Goal: Book appointment/travel/reservation

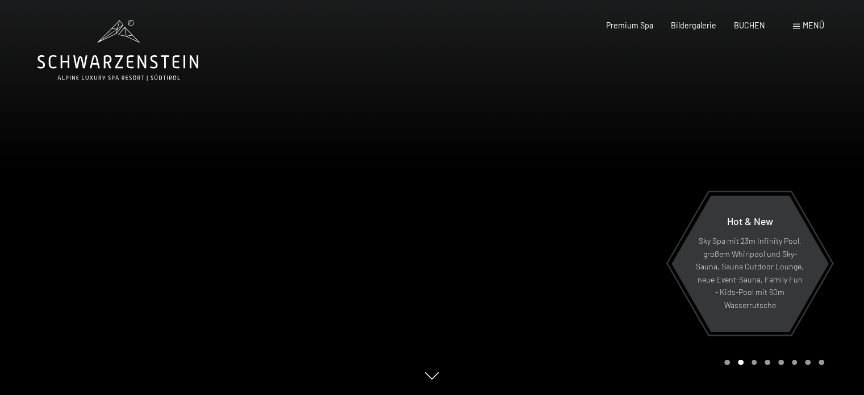
click at [797, 25] on span at bounding box center [796, 26] width 7 height 5
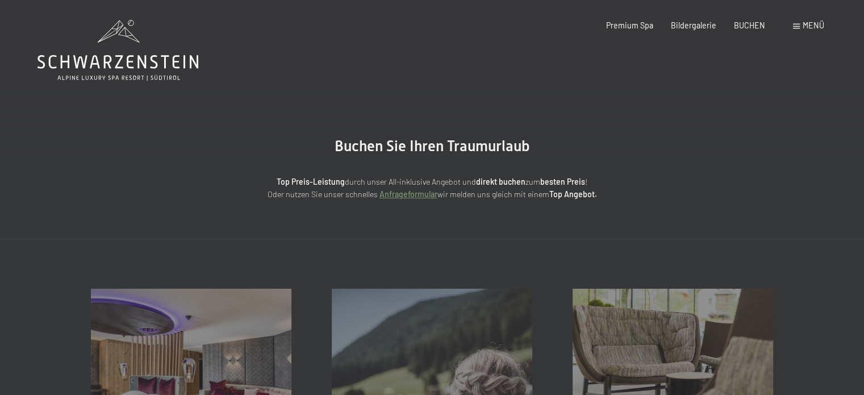
click at [798, 25] on span at bounding box center [796, 26] width 7 height 5
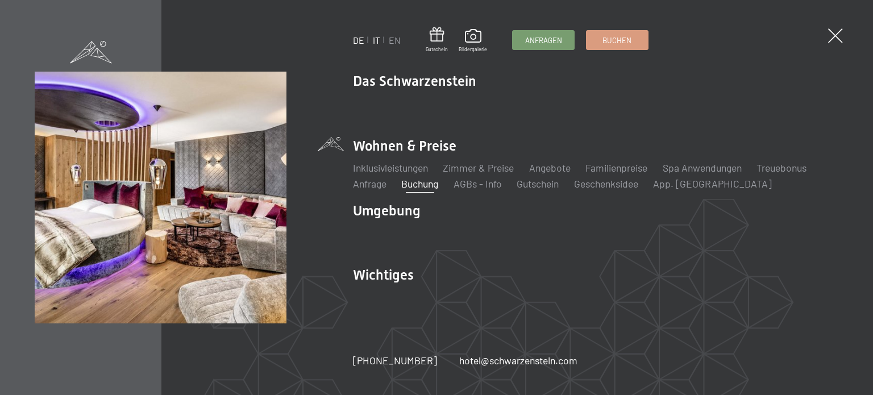
click at [376, 44] on link "IT" at bounding box center [376, 40] width 7 height 11
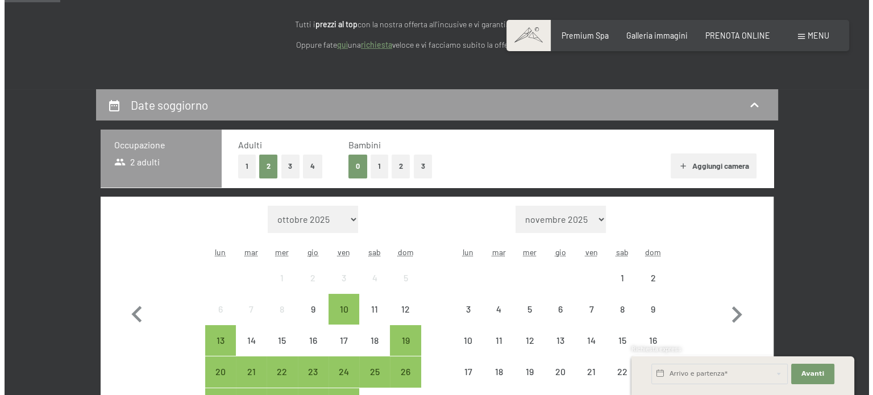
scroll to position [170, 0]
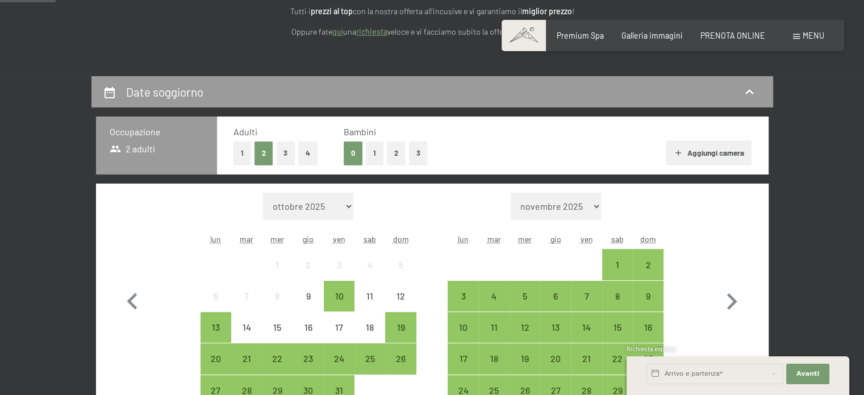
click at [795, 37] on span at bounding box center [796, 36] width 7 height 5
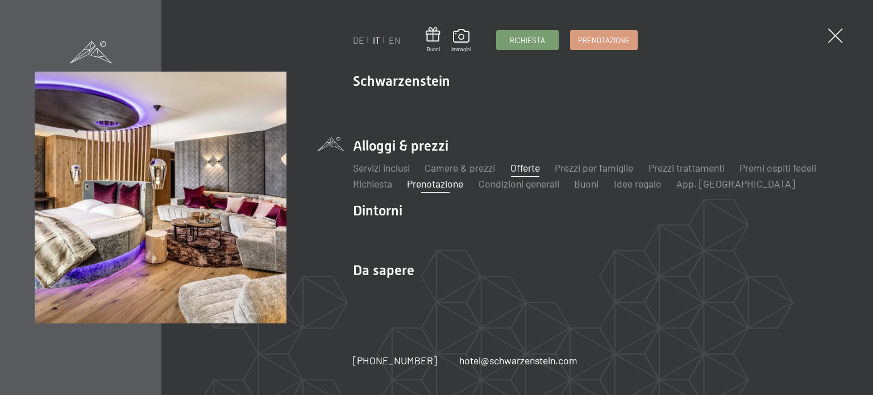
click at [523, 165] on link "Offerte" at bounding box center [525, 167] width 30 height 13
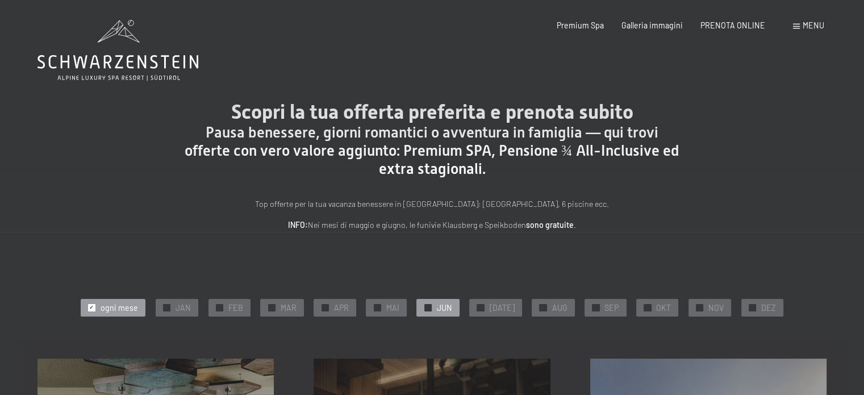
click at [438, 304] on div "✓ JUN" at bounding box center [438, 307] width 43 height 17
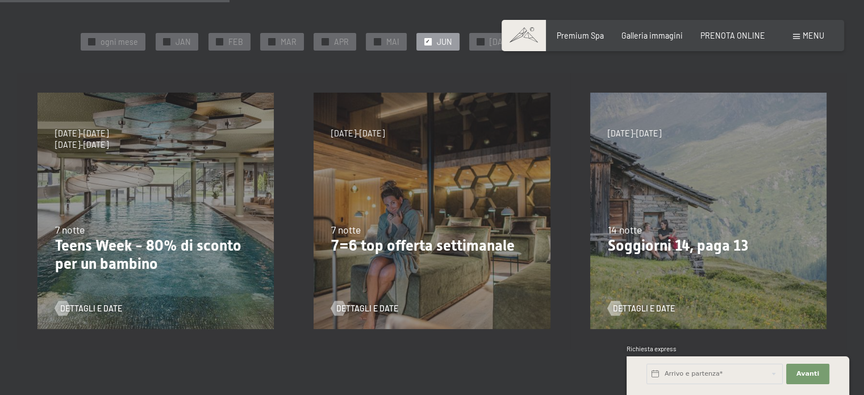
scroll to position [284, 0]
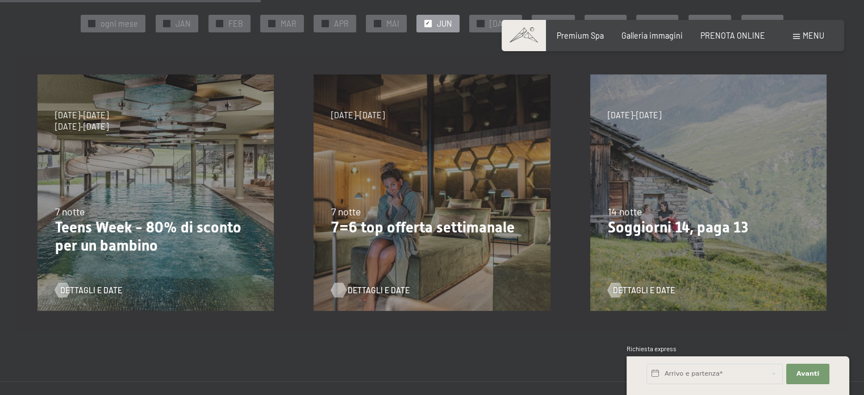
click at [376, 286] on span "Dettagli e Date" at bounding box center [379, 290] width 62 height 11
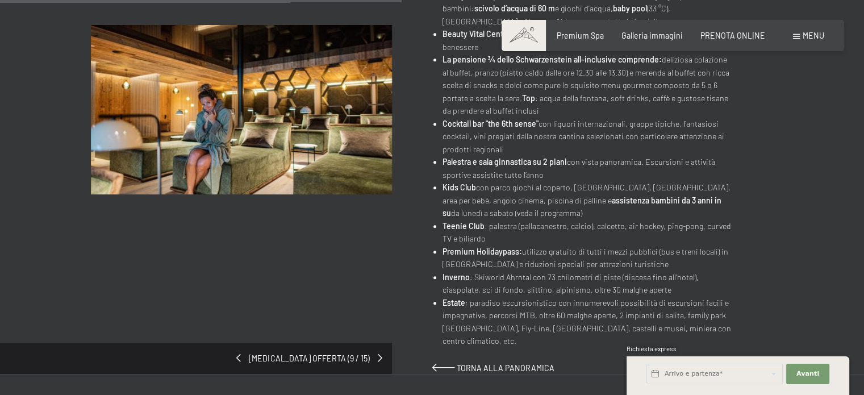
scroll to position [625, 0]
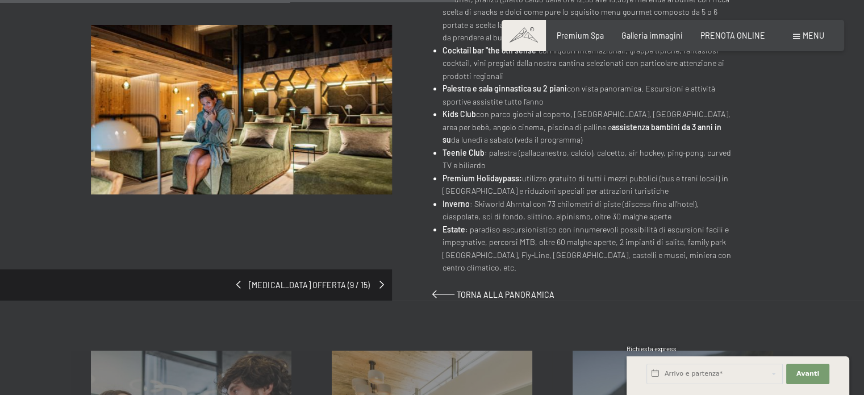
click at [382, 281] on span at bounding box center [382, 285] width 5 height 8
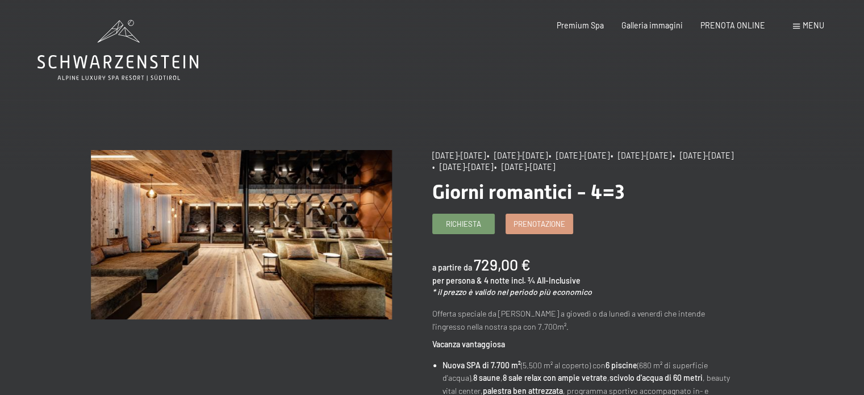
click at [382, 271] on img at bounding box center [241, 234] width 301 height 169
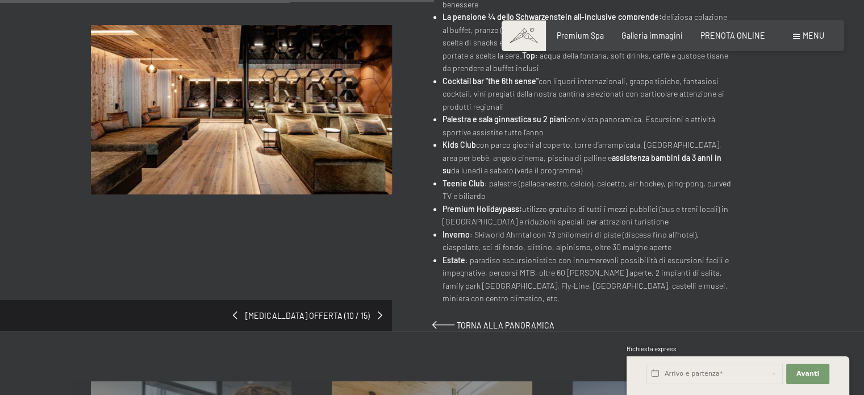
scroll to position [682, 0]
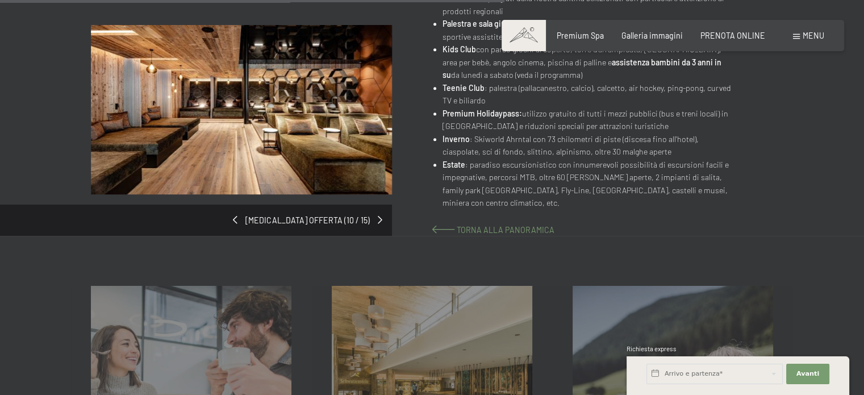
click at [467, 225] on span "Torna alla panoramica" at bounding box center [506, 230] width 98 height 10
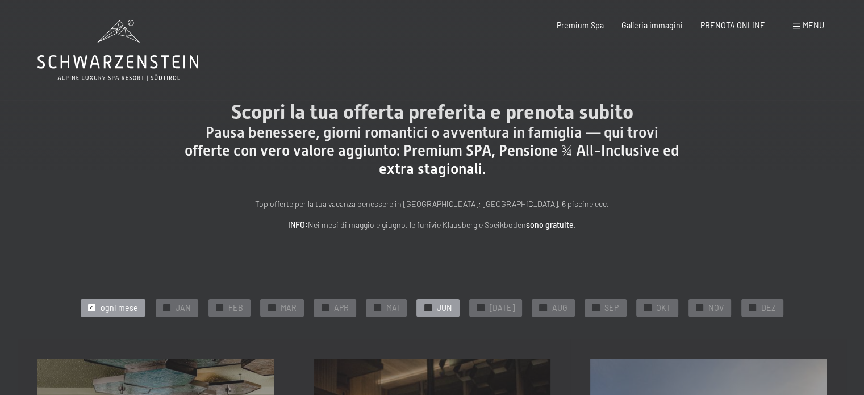
click at [452, 307] on span "JUN" at bounding box center [443, 307] width 15 height 11
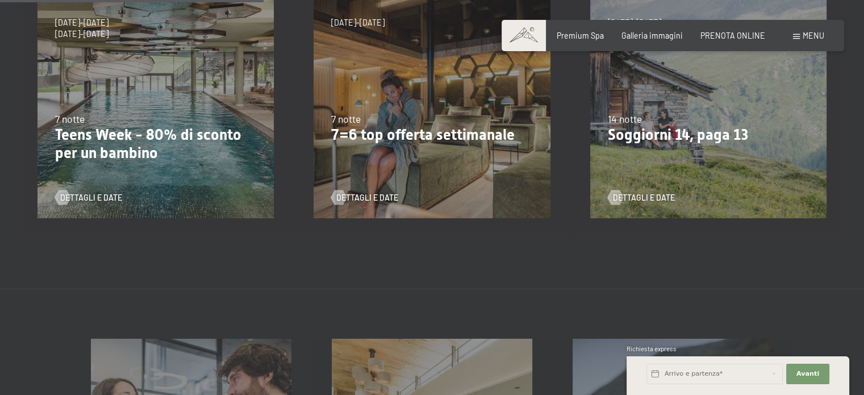
scroll to position [284, 0]
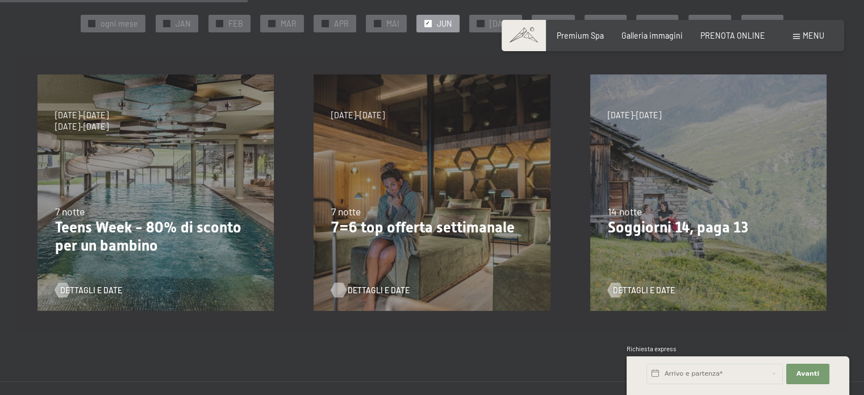
click at [369, 288] on span "Dettagli e Date" at bounding box center [379, 290] width 62 height 11
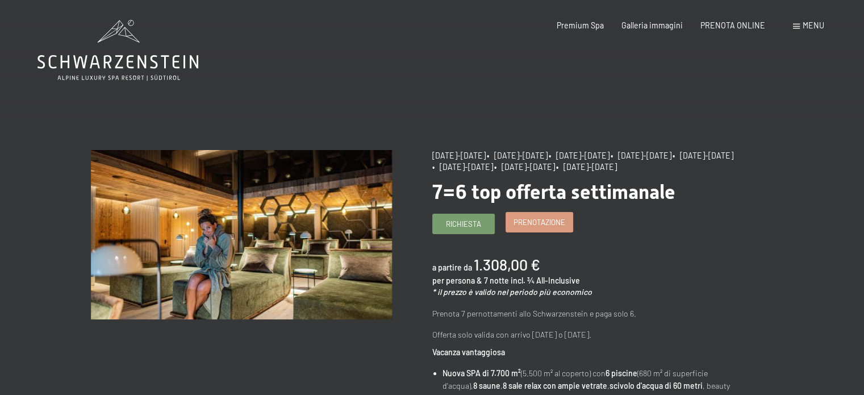
click at [538, 227] on span "Prenotazione" at bounding box center [540, 222] width 52 height 10
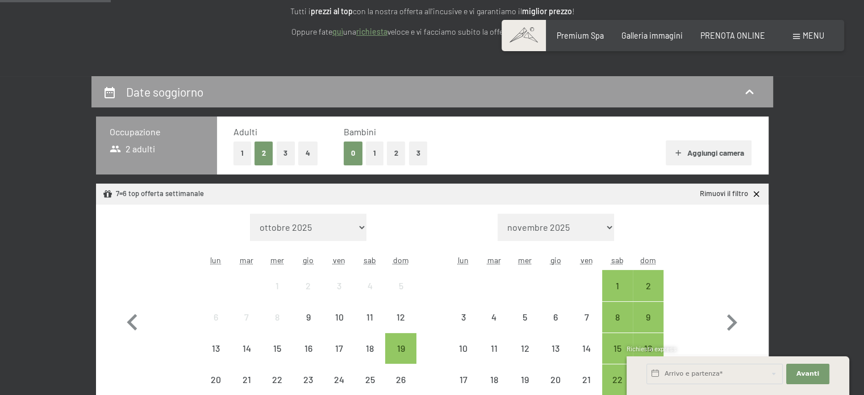
click at [596, 228] on select "novembre 2025 dicembre 2025 gennaio 2026 febbraio 2026 marzo 2026 aprile 2026 […" at bounding box center [556, 227] width 117 height 27
select select "[DATE]"
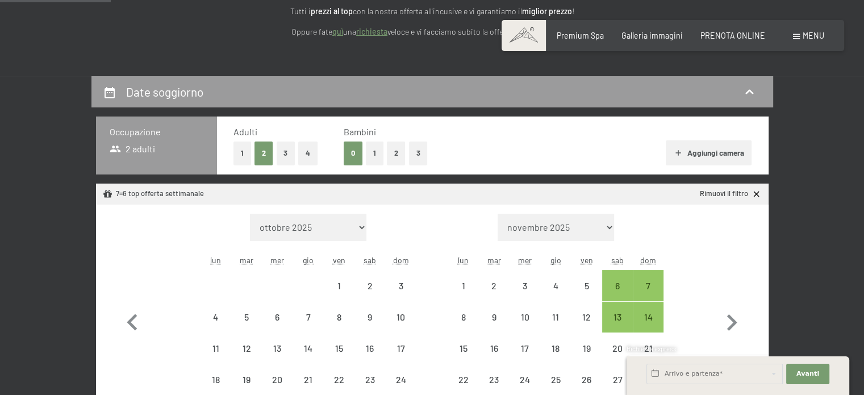
select select "[DATE]"
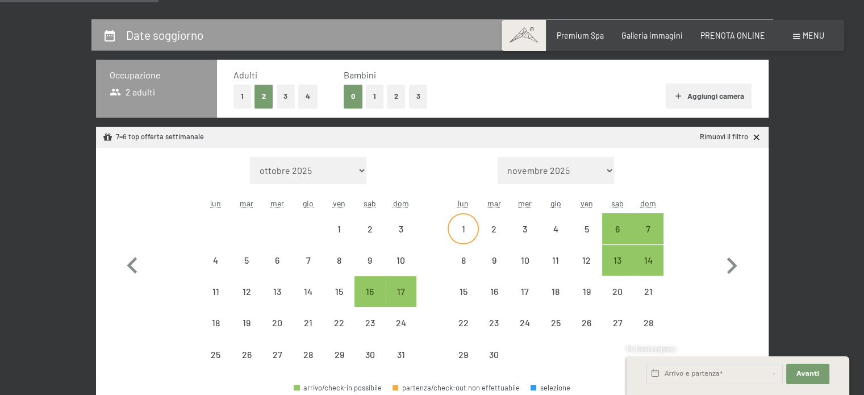
scroll to position [284, 0]
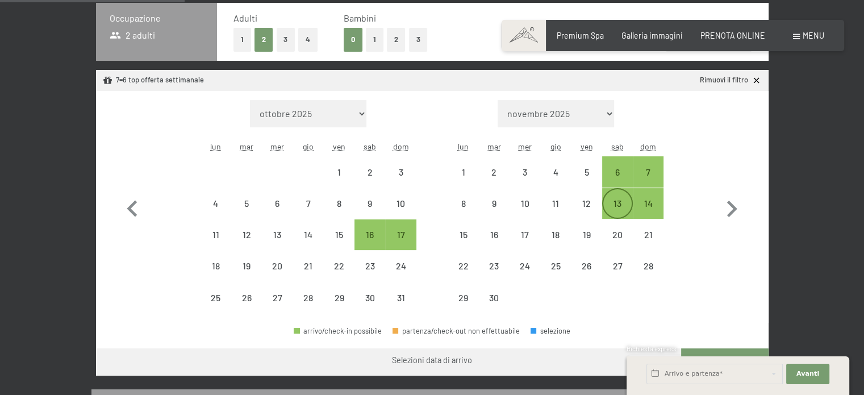
click at [618, 202] on div "13" at bounding box center [618, 213] width 28 height 28
select select "[DATE]"
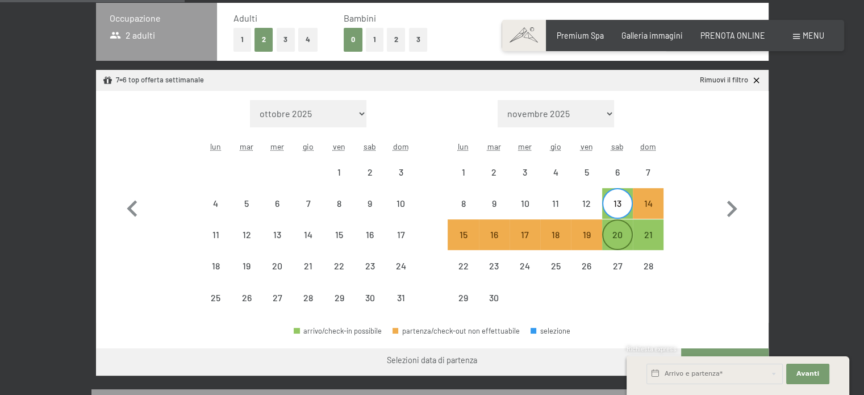
click at [618, 233] on div "20" at bounding box center [618, 244] width 28 height 28
select select "[DATE]"
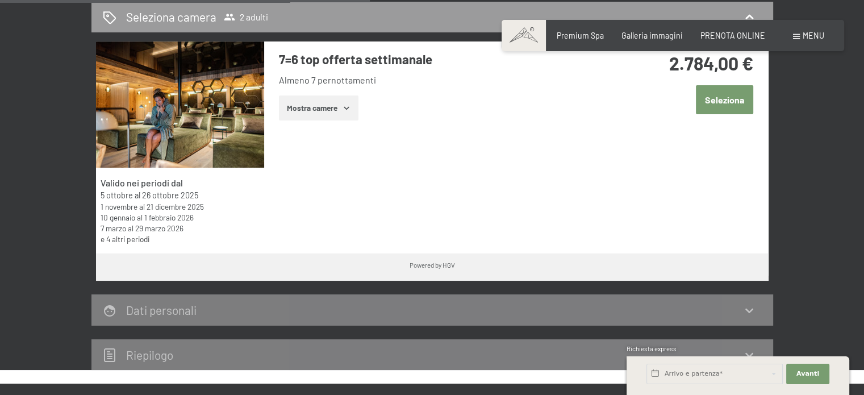
scroll to position [682, 0]
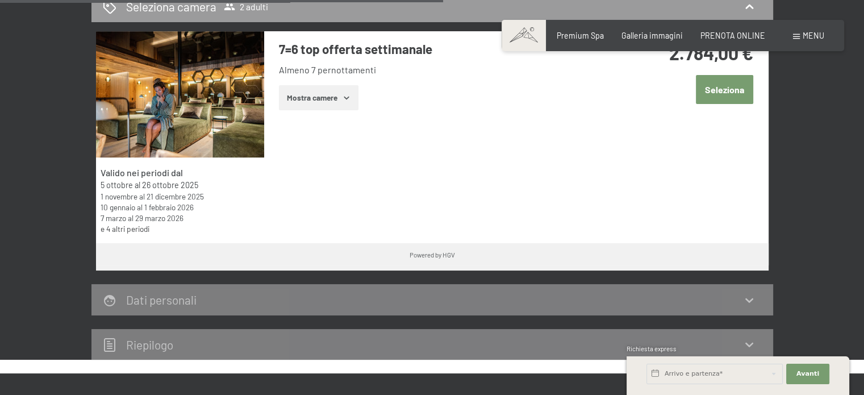
click at [348, 98] on icon "button" at bounding box center [346, 97] width 9 height 9
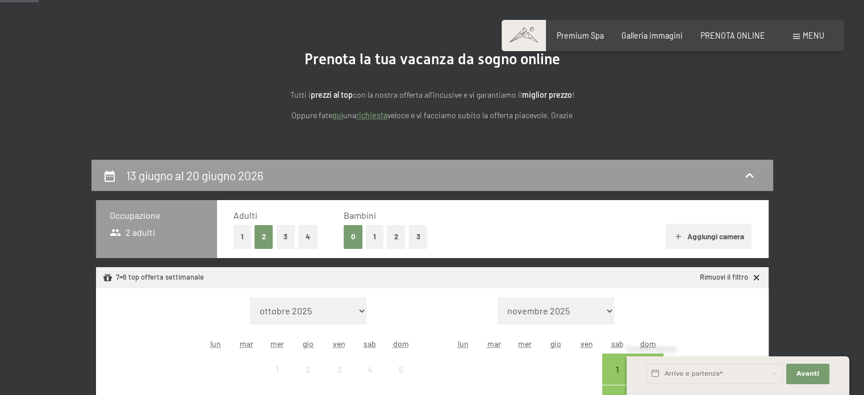
scroll to position [0, 0]
